Goal: Task Accomplishment & Management: Manage account settings

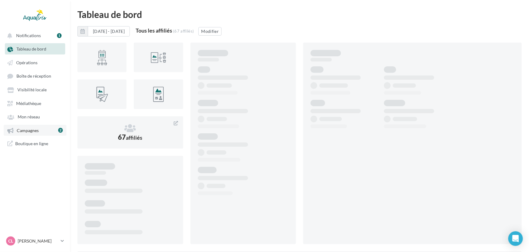
click at [30, 135] on link "Campagnes 2" at bounding box center [35, 130] width 63 height 11
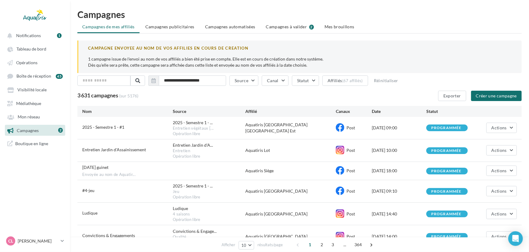
click at [295, 30] on li "Campagnes à valider 2" at bounding box center [290, 26] width 58 height 11
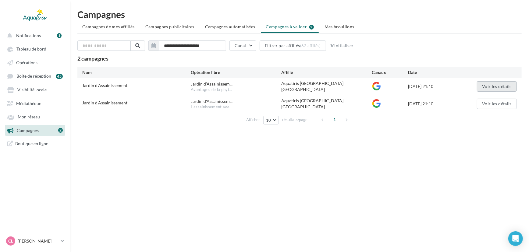
click at [488, 88] on button "Voir les détails" at bounding box center [497, 86] width 40 height 10
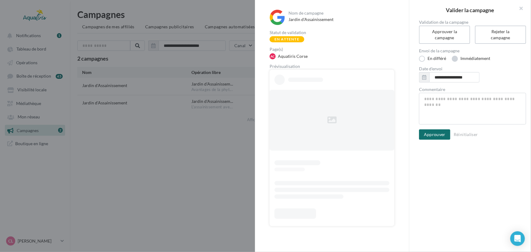
click at [465, 58] on label "Immédiatement" at bounding box center [471, 59] width 38 height 6
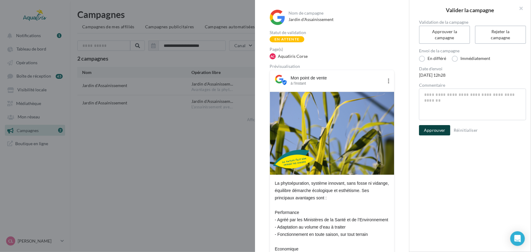
click at [440, 131] on button "Approuver" at bounding box center [434, 130] width 31 height 10
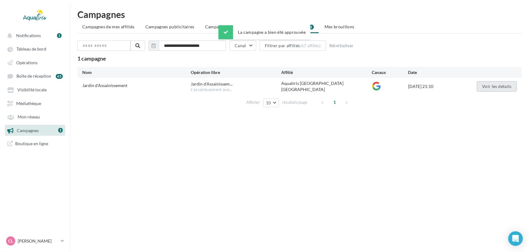
click at [481, 87] on button "Voir les détails" at bounding box center [497, 86] width 40 height 10
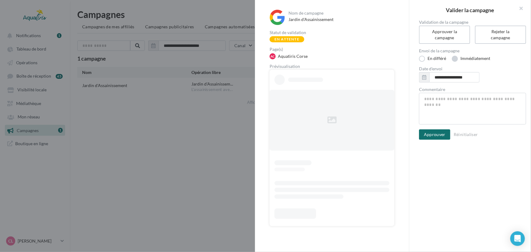
click at [470, 58] on label "Immédiatement" at bounding box center [471, 59] width 38 height 6
click at [438, 127] on button "Approuver" at bounding box center [434, 130] width 31 height 10
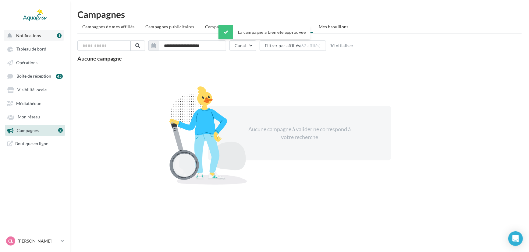
click at [34, 30] on button "Notifications 1" at bounding box center [34, 35] width 60 height 11
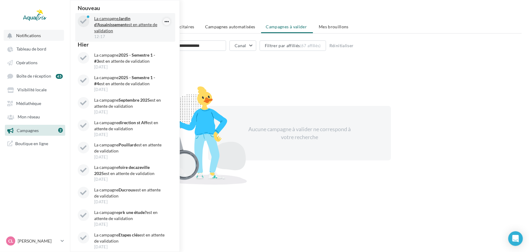
click at [164, 21] on icon "button" at bounding box center [166, 21] width 5 height 7
click at [154, 30] on button "Archiver" at bounding box center [139, 33] width 61 height 14
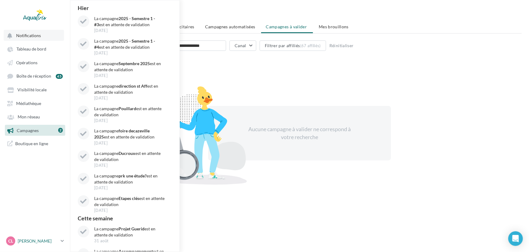
click at [31, 241] on p "[PERSON_NAME]" at bounding box center [38, 241] width 41 height 6
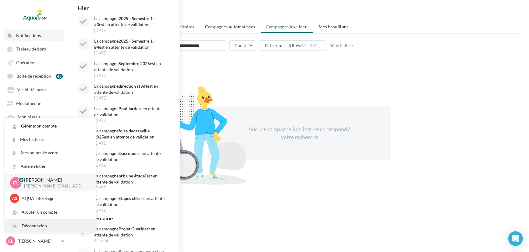
click at [37, 224] on div "Déconnexion" at bounding box center [50, 225] width 91 height 13
